Goal: Task Accomplishment & Management: Manage account settings

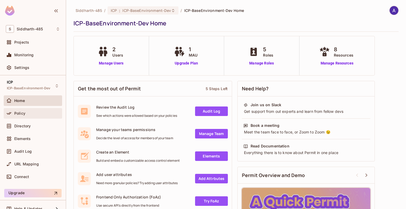
click at [28, 110] on div "Policy" at bounding box center [33, 113] width 54 height 6
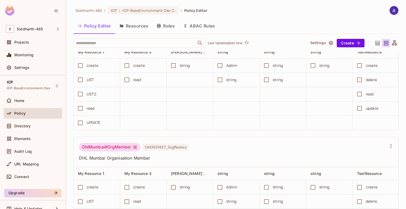
scroll to position [37, 0]
click at [24, 125] on span "Directory" at bounding box center [22, 126] width 16 height 4
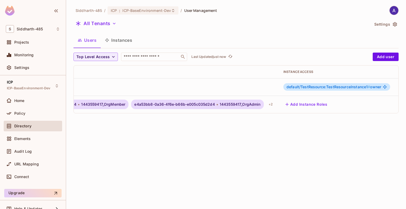
scroll to position [0, 199]
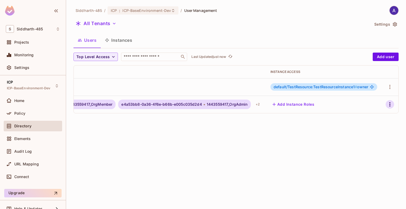
click at [388, 104] on icon "button" at bounding box center [390, 104] width 6 height 6
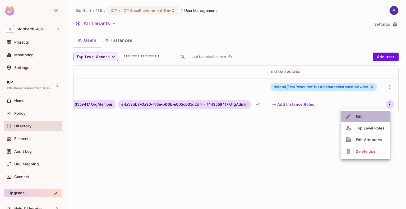
click at [360, 116] on div "Edit" at bounding box center [359, 116] width 7 height 5
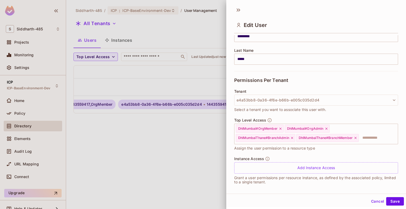
scroll to position [77, 0]
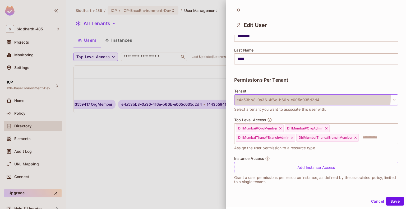
click at [310, 97] on button "e4a53bb8-0a36-4f6e-b66b-e005c035d2d4" at bounding box center [316, 99] width 164 height 11
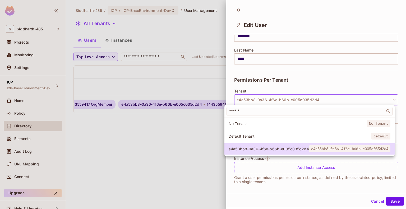
click at [306, 82] on div at bounding box center [203, 104] width 406 height 209
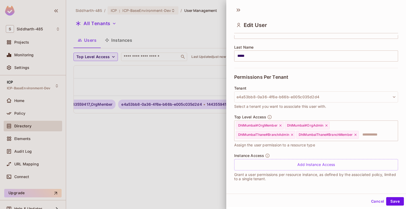
scroll to position [80, 0]
click at [371, 200] on button "Cancel" at bounding box center [377, 201] width 17 height 8
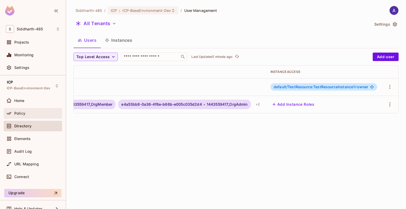
click at [22, 117] on div "Policy" at bounding box center [33, 113] width 58 height 11
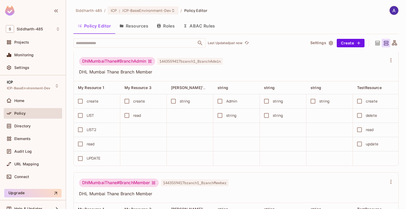
click at [395, 97] on div "DhlMumbai#OrgAdmin 1443559417_OrgAdmin DHL Mumbai Organization Admin My Resourc…" at bounding box center [239, 131] width 331 height 158
click at [135, 26] on button "Resources" at bounding box center [133, 25] width 37 height 13
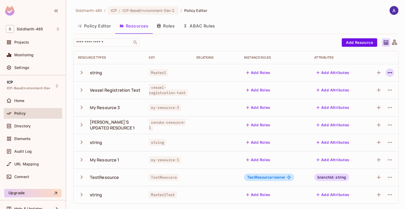
click at [387, 72] on icon "button" at bounding box center [390, 73] width 6 height 6
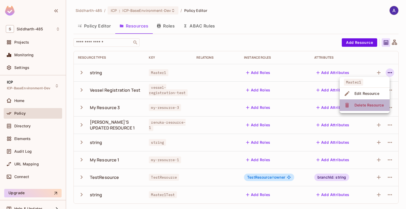
click at [363, 103] on div "Delete Resource" at bounding box center [369, 105] width 29 height 5
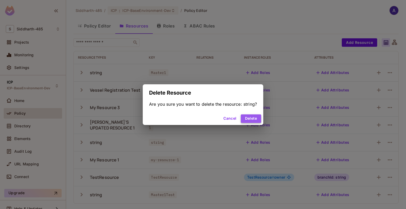
click at [254, 117] on button "Delete" at bounding box center [251, 119] width 20 height 8
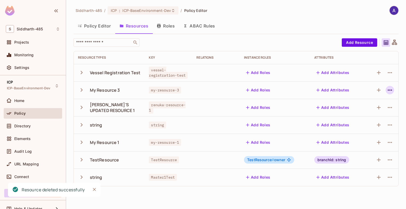
click at [391, 90] on icon "button" at bounding box center [390, 90] width 6 height 6
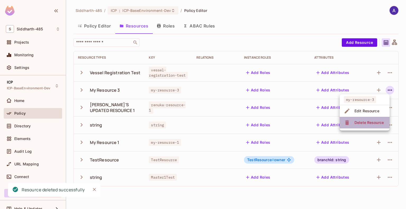
click at [358, 120] on div "Delete Resource" at bounding box center [369, 122] width 29 height 5
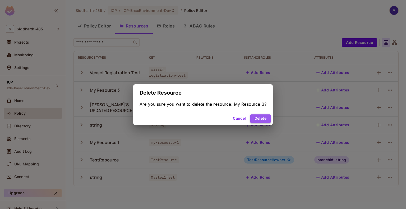
click at [265, 117] on button "Delete" at bounding box center [260, 119] width 20 height 8
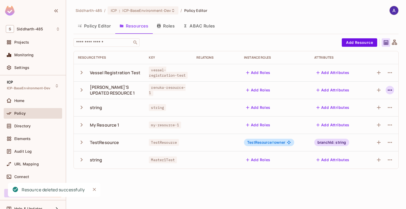
click at [388, 90] on icon "button" at bounding box center [390, 90] width 4 height 1
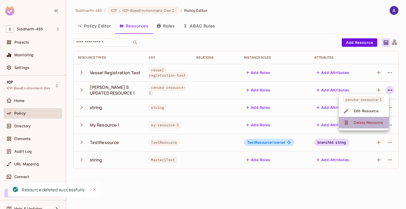
click at [358, 120] on div "Delete Resource" at bounding box center [368, 122] width 29 height 5
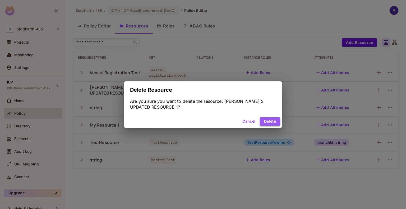
click at [268, 123] on button "Delete" at bounding box center [270, 121] width 20 height 8
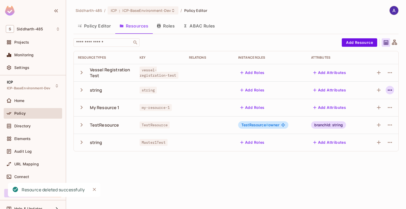
click at [389, 88] on icon "button" at bounding box center [390, 90] width 6 height 6
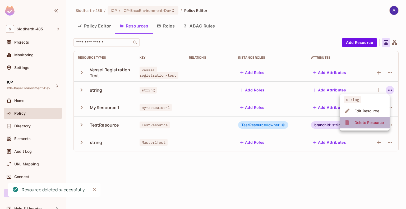
click at [360, 120] on div "Delete Resource" at bounding box center [369, 122] width 29 height 5
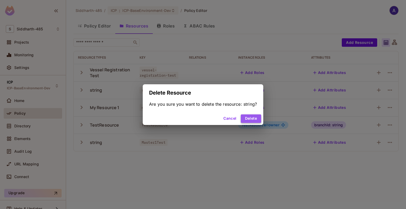
click at [255, 118] on button "Delete" at bounding box center [251, 119] width 20 height 8
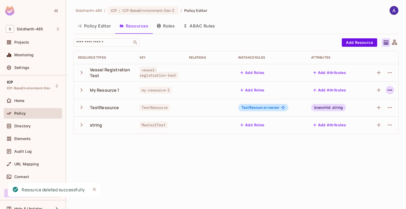
click at [390, 90] on icon "button" at bounding box center [390, 90] width 6 height 6
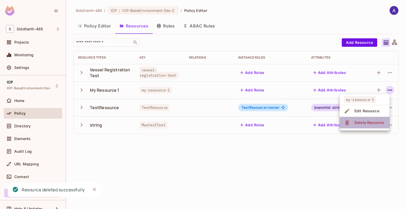
click at [347, 124] on icon at bounding box center [347, 122] width 4 height 5
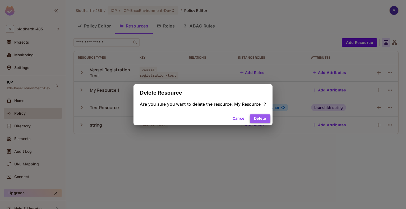
click at [261, 118] on button "Delete" at bounding box center [260, 119] width 20 height 8
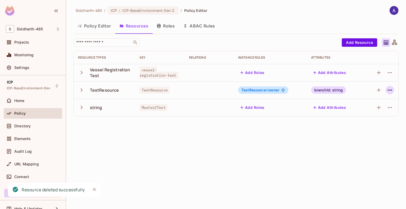
click at [388, 90] on icon "button" at bounding box center [390, 90] width 6 height 6
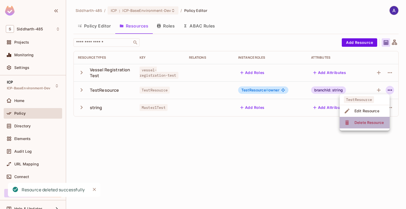
click at [364, 120] on div "Delete Resource" at bounding box center [369, 122] width 29 height 5
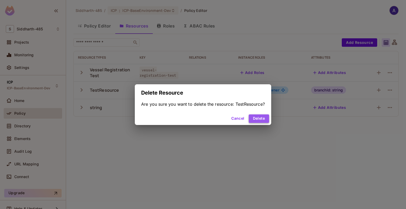
click at [263, 119] on button "Delete" at bounding box center [259, 119] width 20 height 8
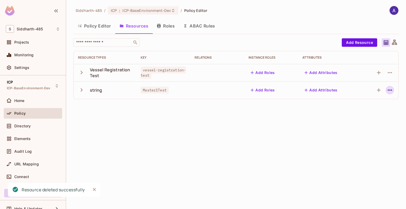
click at [390, 91] on icon "button" at bounding box center [390, 90] width 6 height 6
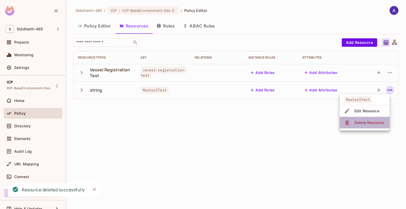
click at [361, 123] on div "Delete Resource" at bounding box center [369, 122] width 29 height 5
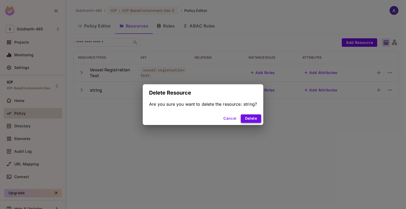
click at [255, 116] on button "Delete" at bounding box center [251, 119] width 20 height 8
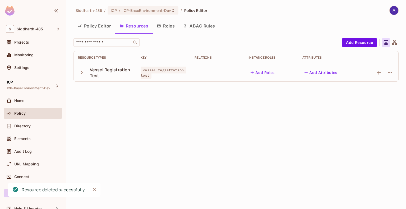
click at [153, 136] on div "Siddharth-485 / ICP : ICP-BaseEnvironment-Dev / Policy Editor Policy Editor Res…" at bounding box center [236, 104] width 340 height 209
click at [24, 125] on span "Directory" at bounding box center [22, 126] width 16 height 4
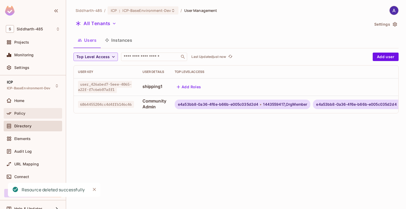
click at [25, 116] on div "Policy" at bounding box center [33, 113] width 54 height 6
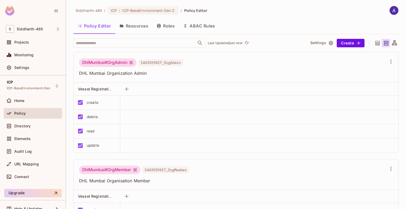
click at [208, 70] on div "DhlMumbai#OrgAdmin 1443559417_OrgAdmin DHL Mumbai Organization Admin" at bounding box center [233, 67] width 308 height 18
click at [26, 125] on span "Directory" at bounding box center [22, 126] width 16 height 4
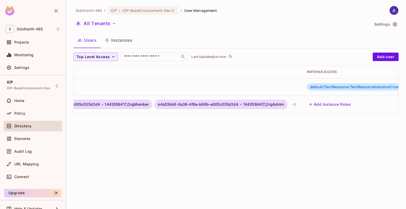
scroll to position [0, 199]
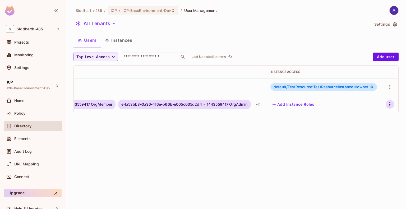
click at [389, 103] on icon "button" at bounding box center [390, 104] width 6 height 6
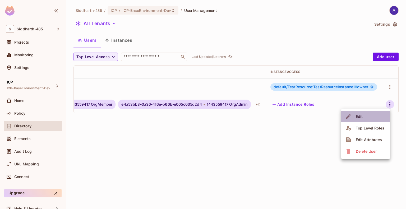
click at [362, 117] on div "Edit" at bounding box center [359, 116] width 7 height 5
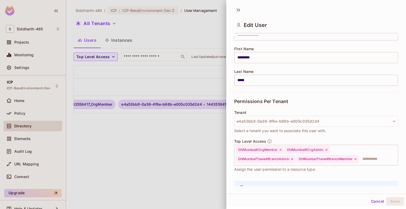
scroll to position [56, 0]
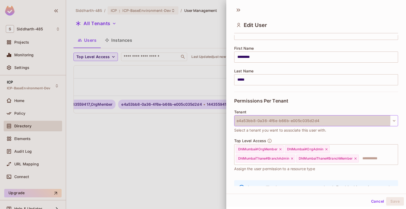
click at [281, 120] on button "e4a53bb8-0a36-4f6e-b66b-e005c035d2d4" at bounding box center [316, 120] width 164 height 11
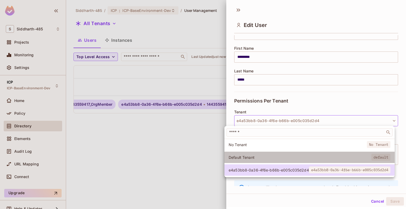
click at [246, 156] on span "Default Tenant" at bounding box center [300, 157] width 143 height 5
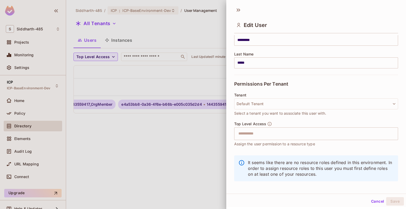
scroll to position [73, 0]
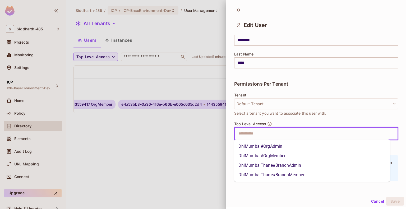
click at [287, 133] on input "text" at bounding box center [311, 134] width 153 height 11
click at [269, 144] on li "DhlMumbai#OrgAdmin" at bounding box center [312, 147] width 156 height 10
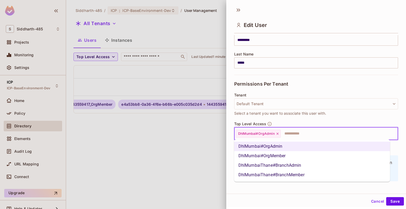
click at [294, 134] on input "text" at bounding box center [334, 134] width 107 height 11
click at [282, 155] on li "DhlMumbai#OrgMember" at bounding box center [312, 156] width 156 height 10
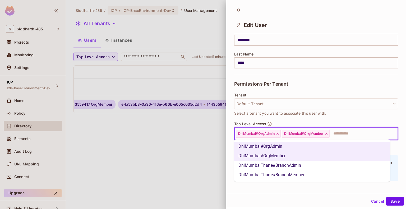
click at [339, 135] on input "text" at bounding box center [359, 134] width 58 height 11
click at [311, 165] on li "DhlMumbaiThane#BranchAdmin" at bounding box center [312, 166] width 156 height 10
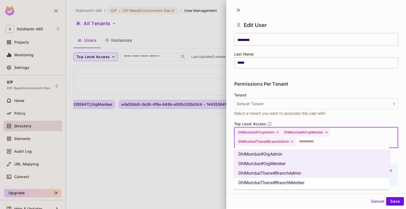
click at [344, 140] on input "text" at bounding box center [342, 141] width 92 height 11
click at [319, 185] on li "DhlMumbaiThane#BranchMember" at bounding box center [312, 183] width 156 height 10
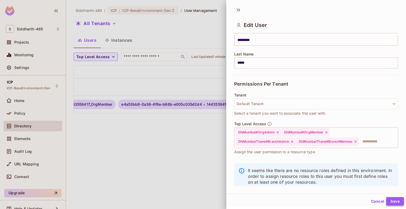
click at [387, 200] on button "Save" at bounding box center [395, 201] width 18 height 8
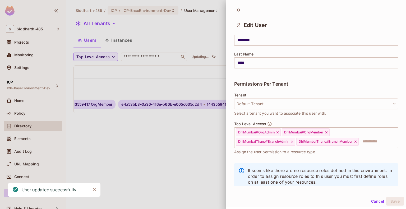
scroll to position [0, 136]
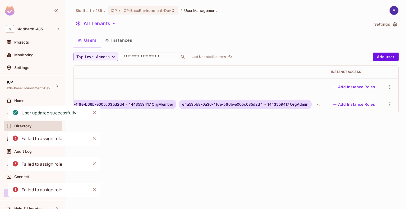
click at [273, 168] on div "Siddharth-485 / ICP : ICP-BaseEnvironment-Dev / User Management All Tenants Set…" at bounding box center [236, 104] width 340 height 209
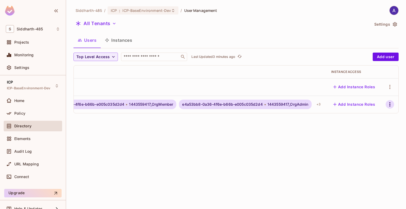
click at [390, 103] on icon "button" at bounding box center [390, 104] width 1 height 4
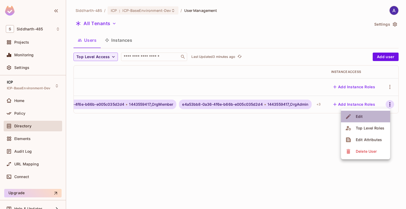
click at [362, 118] on div "Edit" at bounding box center [359, 116] width 7 height 5
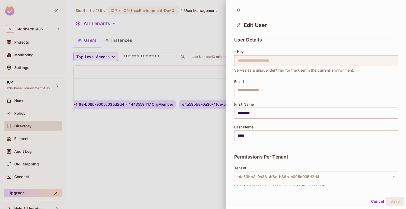
click at [207, 147] on div at bounding box center [203, 104] width 406 height 209
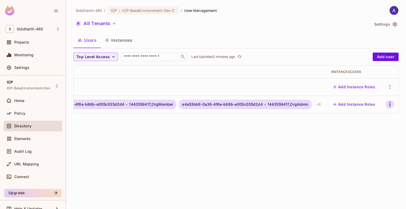
click at [389, 104] on icon "button" at bounding box center [390, 104] width 6 height 6
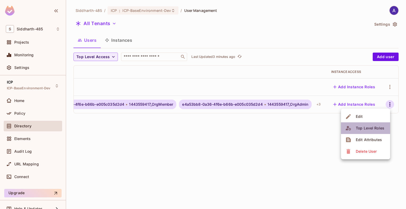
click at [369, 127] on div "Top Level Roles" at bounding box center [370, 128] width 29 height 5
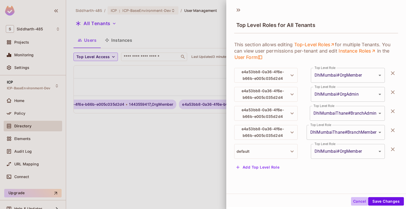
click at [352, 203] on button "Cancel" at bounding box center [359, 201] width 17 height 8
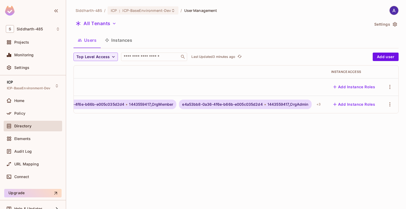
click at [274, 159] on div "Siddharth-485 / ICP : ICP-BaseEnvironment-Dev / User Management All Tenants Set…" at bounding box center [236, 104] width 340 height 209
click at [390, 104] on icon "button" at bounding box center [390, 104] width 1 height 4
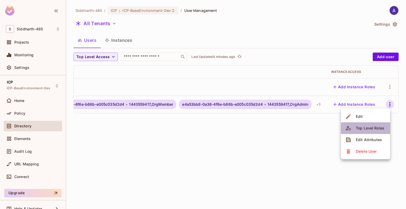
click at [363, 129] on div "Top Level Roles" at bounding box center [370, 128] width 29 height 5
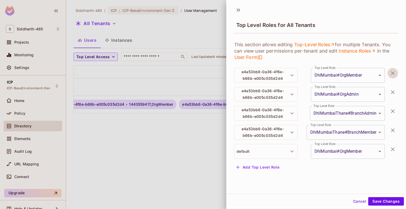
click at [390, 74] on icon "button" at bounding box center [393, 73] width 6 height 6
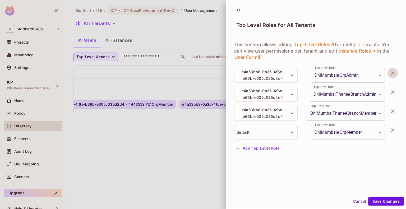
click at [390, 74] on icon "button" at bounding box center [393, 73] width 6 height 6
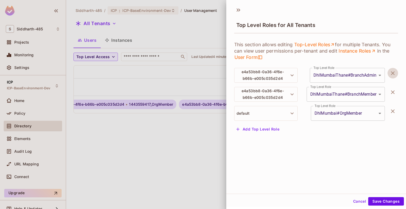
click at [390, 74] on icon "button" at bounding box center [393, 73] width 6 height 6
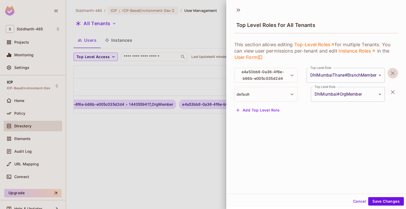
click at [390, 74] on icon "button" at bounding box center [393, 73] width 6 height 6
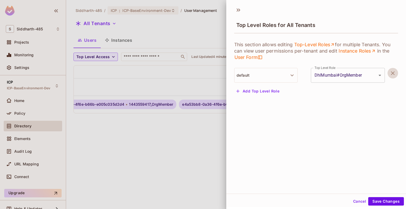
click at [390, 74] on icon "button" at bounding box center [393, 73] width 6 height 6
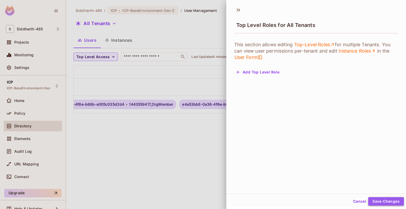
click at [374, 200] on button "Save Changes" at bounding box center [386, 201] width 36 height 8
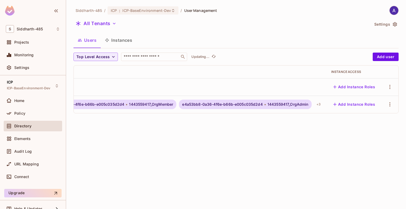
scroll to position [0, 0]
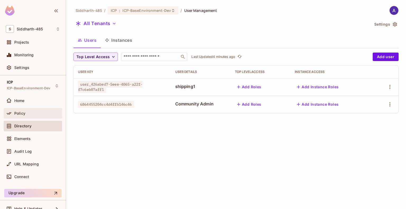
click at [17, 114] on span "Policy" at bounding box center [19, 113] width 11 height 4
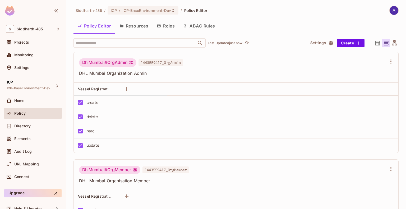
click at [167, 27] on button "Roles" at bounding box center [166, 25] width 26 height 13
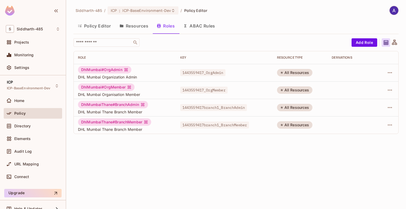
click at [166, 163] on div "Siddharth-485 / ICP : ICP-BaseEnvironment-Dev / Policy Editor Policy Editor Res…" at bounding box center [236, 104] width 340 height 209
click at [22, 127] on span "Directory" at bounding box center [22, 126] width 16 height 4
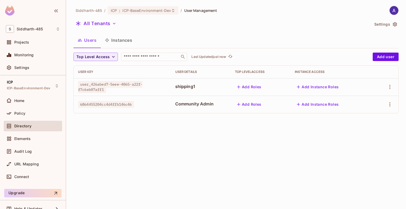
click at [160, 141] on div "Siddharth-485 / ICP : ICP-BaseEnvironment-Dev / User Management All Tenants Set…" at bounding box center [236, 104] width 340 height 209
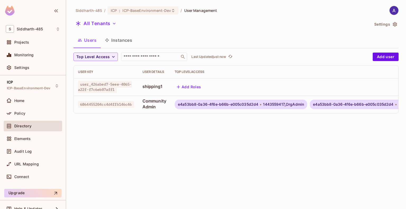
scroll to position [0, 125]
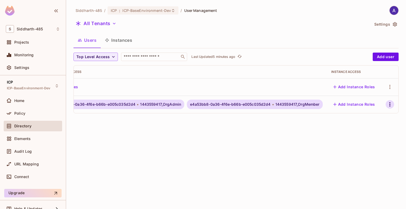
click at [389, 102] on icon "button" at bounding box center [390, 104] width 6 height 6
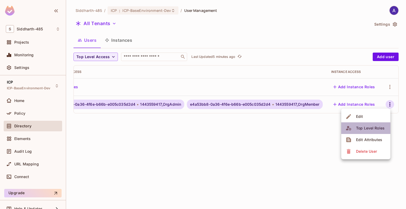
click at [362, 129] on div "Top Level Roles" at bounding box center [370, 128] width 29 height 5
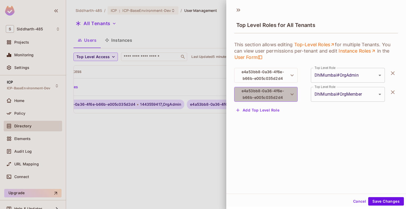
click at [275, 94] on button "e4a53bb8-0a36-4f6e-b66b-e005c035d2d4" at bounding box center [265, 94] width 63 height 15
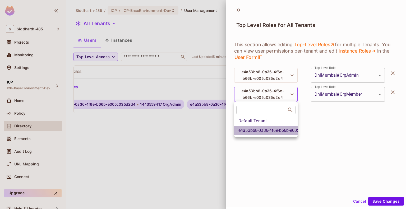
click at [259, 130] on li "e4a53bb8-0a36-4f6e-b66b-e005c035d2d4" at bounding box center [265, 131] width 63 height 10
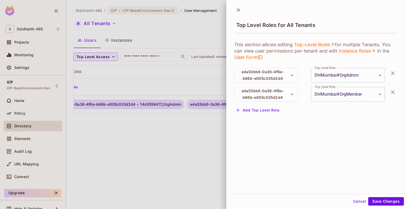
click at [211, 144] on div at bounding box center [203, 104] width 406 height 209
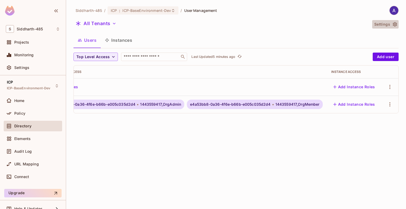
click at [394, 26] on icon "button" at bounding box center [394, 24] width 5 height 5
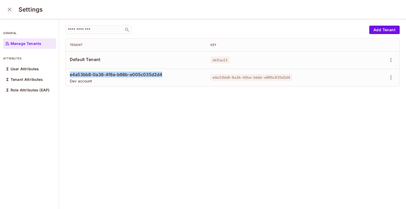
drag, startPoint x: 70, startPoint y: 74, endPoint x: 167, endPoint y: 72, distance: 97.3
click at [167, 72] on span "e4a53bb8-0a36-4f6e-b66b-e005c035d2d4" at bounding box center [136, 75] width 132 height 6
copy span "e4a53bb8-0a36-4f6e-b66b-e005c035d2d4"
click at [222, 150] on div "​ Add Tenant Tenant Key Default Tenant default e4a53bb8-0a36-4f6e-b66b-e005c035…" at bounding box center [232, 114] width 347 height 190
click at [206, 154] on div "​ Add Tenant Tenant Key Default Tenant default e4a53bb8-0a36-4f6e-b66b-e005c035…" at bounding box center [232, 114] width 347 height 190
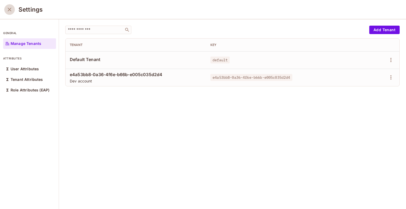
click at [10, 11] on icon "close" at bounding box center [9, 9] width 6 height 6
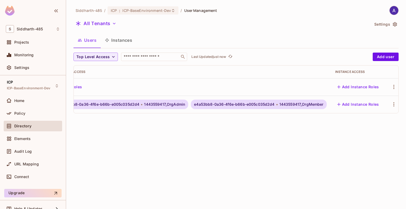
scroll to position [0, 123]
click at [390, 104] on icon "button" at bounding box center [390, 104] width 6 height 6
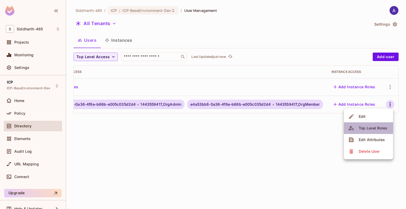
click at [366, 128] on div "Top Level Roles" at bounding box center [373, 128] width 29 height 5
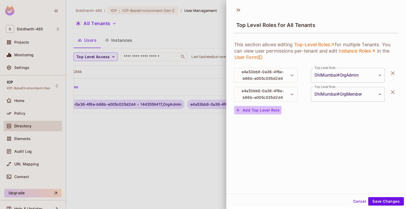
click at [265, 109] on button "Add Top Level Role" at bounding box center [257, 110] width 47 height 8
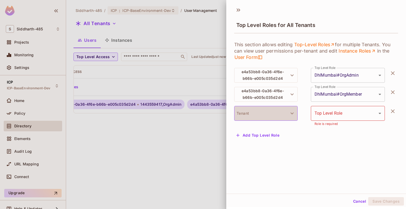
click at [259, 113] on button "Tenant" at bounding box center [265, 113] width 63 height 15
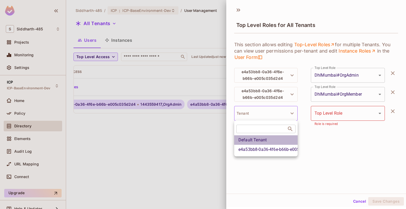
click at [256, 140] on li "Default Tenant" at bounding box center [265, 140] width 63 height 10
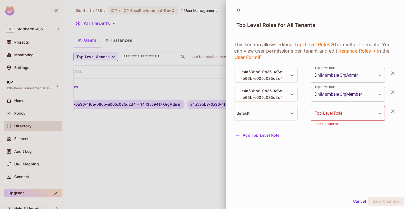
click at [320, 114] on body "**********" at bounding box center [203, 104] width 406 height 209
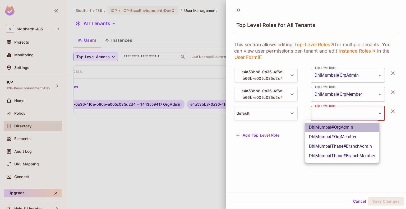
click at [332, 127] on li "DhlMumbai#OrgAdmin" at bounding box center [342, 128] width 75 height 10
type input "**********"
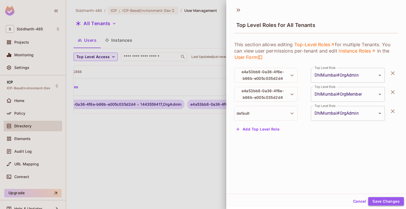
click at [373, 199] on button "Save Changes" at bounding box center [386, 201] width 36 height 8
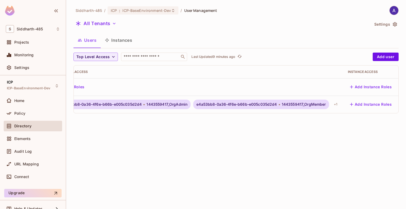
scroll to position [0, 136]
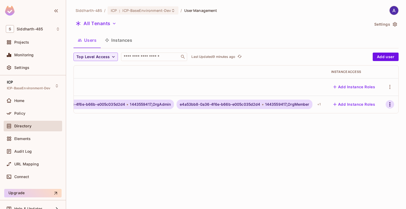
click at [389, 103] on icon "button" at bounding box center [390, 104] width 6 height 6
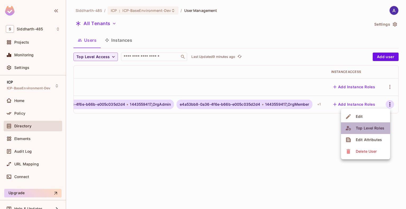
click at [365, 129] on div "Top Level Roles" at bounding box center [370, 128] width 29 height 5
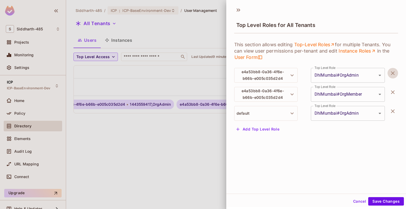
click at [391, 73] on icon "button" at bounding box center [393, 73] width 4 height 4
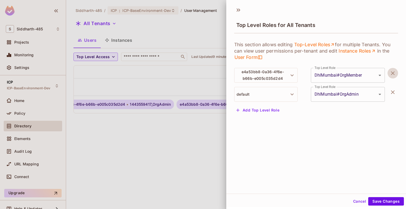
click at [391, 73] on icon "button" at bounding box center [393, 73] width 4 height 4
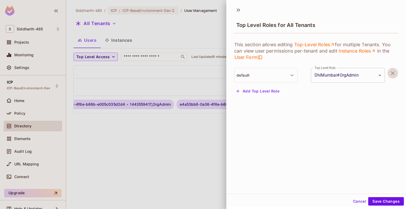
click at [391, 73] on icon "button" at bounding box center [393, 73] width 4 height 4
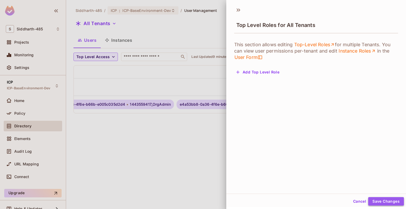
click at [372, 203] on button "Save Changes" at bounding box center [386, 201] width 36 height 8
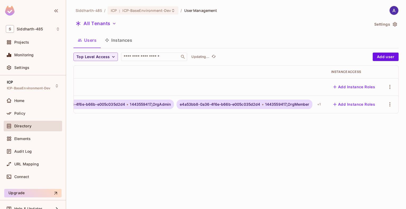
scroll to position [0, 0]
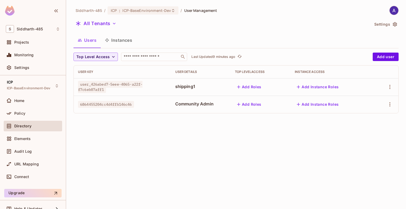
click at [208, 138] on div "Siddharth-485 / ICP : ICP-BaseEnvironment-Dev / User Management All Tenants Set…" at bounding box center [236, 104] width 340 height 209
click at [169, 152] on div "Siddharth-485 / ICP : ICP-BaseEnvironment-Dev / User Management All Tenants Set…" at bounding box center [236, 104] width 340 height 209
click at [122, 37] on button "Instances" at bounding box center [119, 40] width 36 height 13
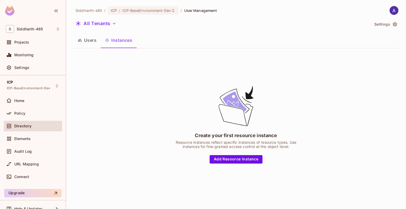
click at [92, 40] on button "Users" at bounding box center [87, 40] width 27 height 13
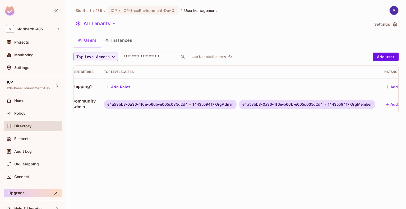
scroll to position [0, 125]
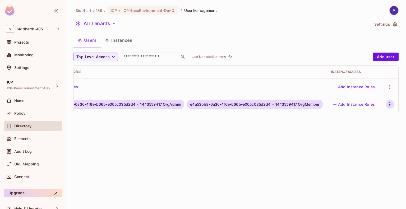
click at [390, 103] on icon "button" at bounding box center [390, 104] width 6 height 6
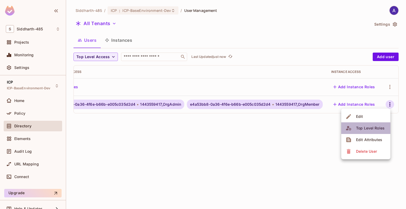
click at [364, 126] on div "Top Level Roles" at bounding box center [370, 128] width 29 height 5
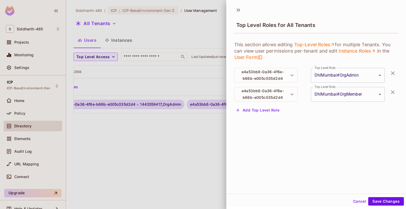
click at [388, 70] on button "button" at bounding box center [393, 73] width 11 height 11
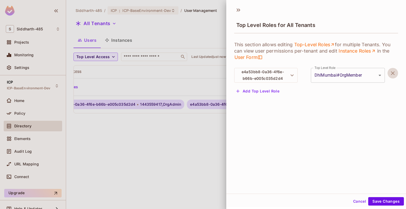
click at [390, 74] on icon "button" at bounding box center [393, 73] width 6 height 6
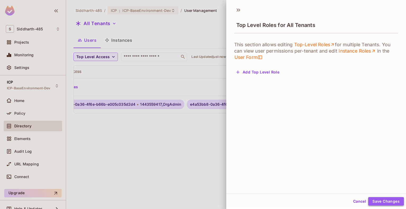
click at [373, 202] on button "Save Changes" at bounding box center [386, 201] width 36 height 8
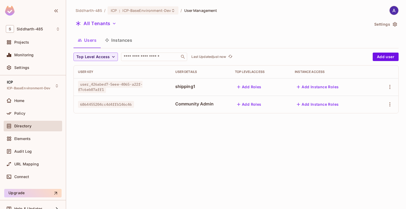
scroll to position [0, 0]
click at [179, 144] on div "Siddharth-485 / ICP : ICP-BaseEnvironment-Dev / User Management All Tenants Set…" at bounding box center [236, 104] width 340 height 209
click at [123, 39] on button "Instances" at bounding box center [119, 40] width 36 height 13
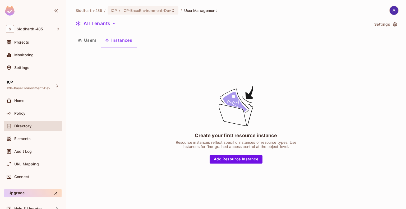
click at [92, 39] on button "Users" at bounding box center [87, 40] width 27 height 13
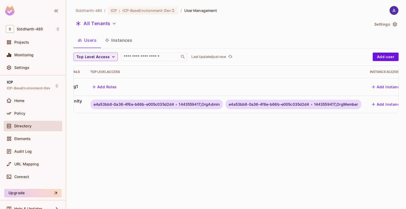
scroll to position [0, 125]
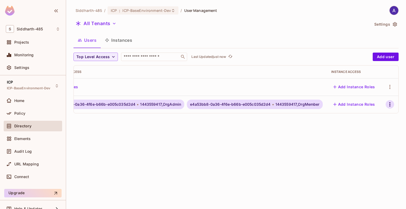
click at [388, 104] on icon "button" at bounding box center [390, 104] width 6 height 6
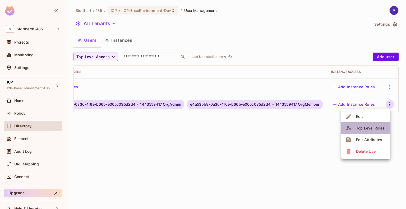
click at [362, 127] on div "Top Level Roles" at bounding box center [370, 128] width 29 height 5
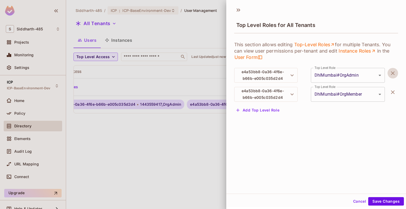
click at [390, 72] on icon "button" at bounding box center [393, 73] width 6 height 6
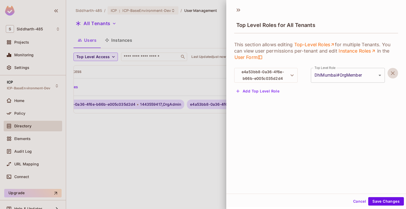
click at [390, 73] on icon "button" at bounding box center [393, 73] width 6 height 6
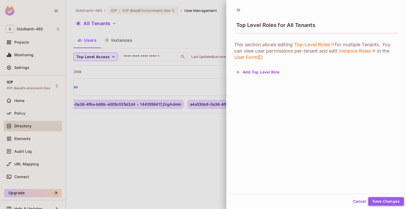
click at [373, 200] on button "Save Changes" at bounding box center [386, 201] width 36 height 8
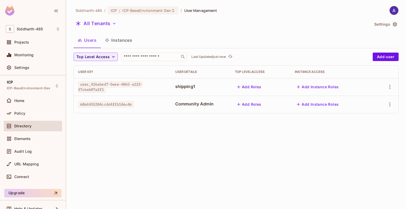
scroll to position [0, 0]
click at [195, 153] on div "Siddharth-485 / ICP : ICP-BaseEnvironment-Dev / User Management All Tenants Set…" at bounding box center [236, 104] width 340 height 209
